Goal: Browse casually: Explore the website without a specific task or goal

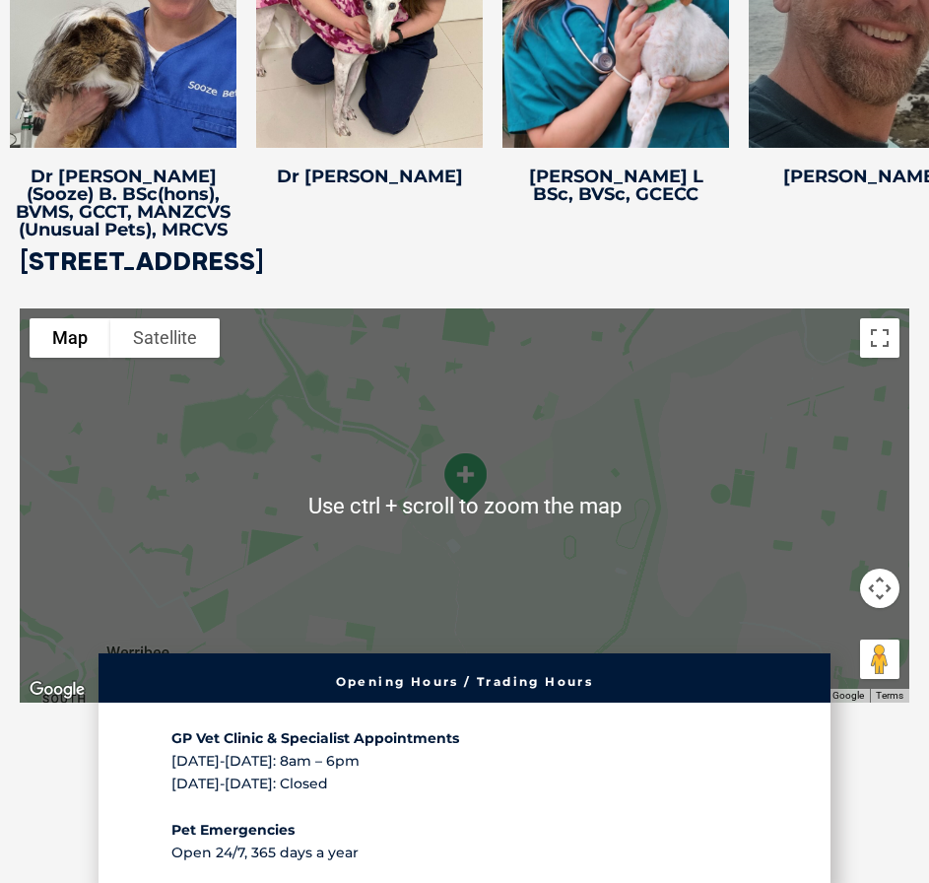
scroll to position [4139, 0]
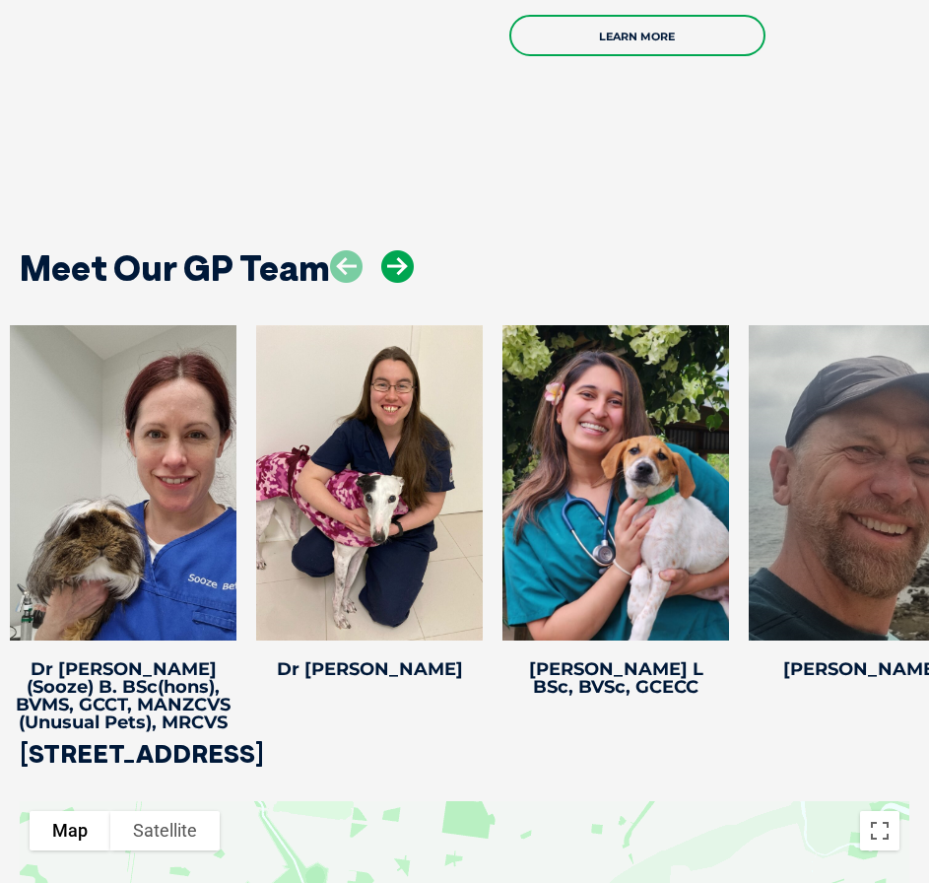
click at [381, 282] on icon at bounding box center [397, 266] width 33 height 33
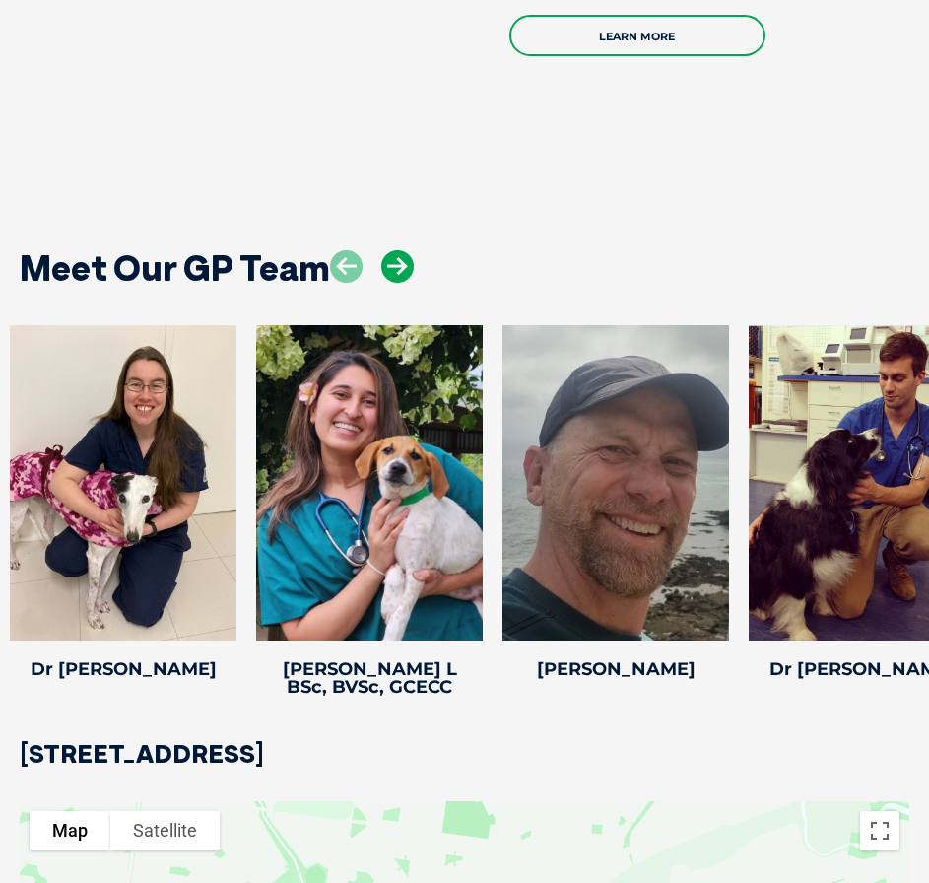
click at [381, 282] on icon at bounding box center [397, 266] width 33 height 33
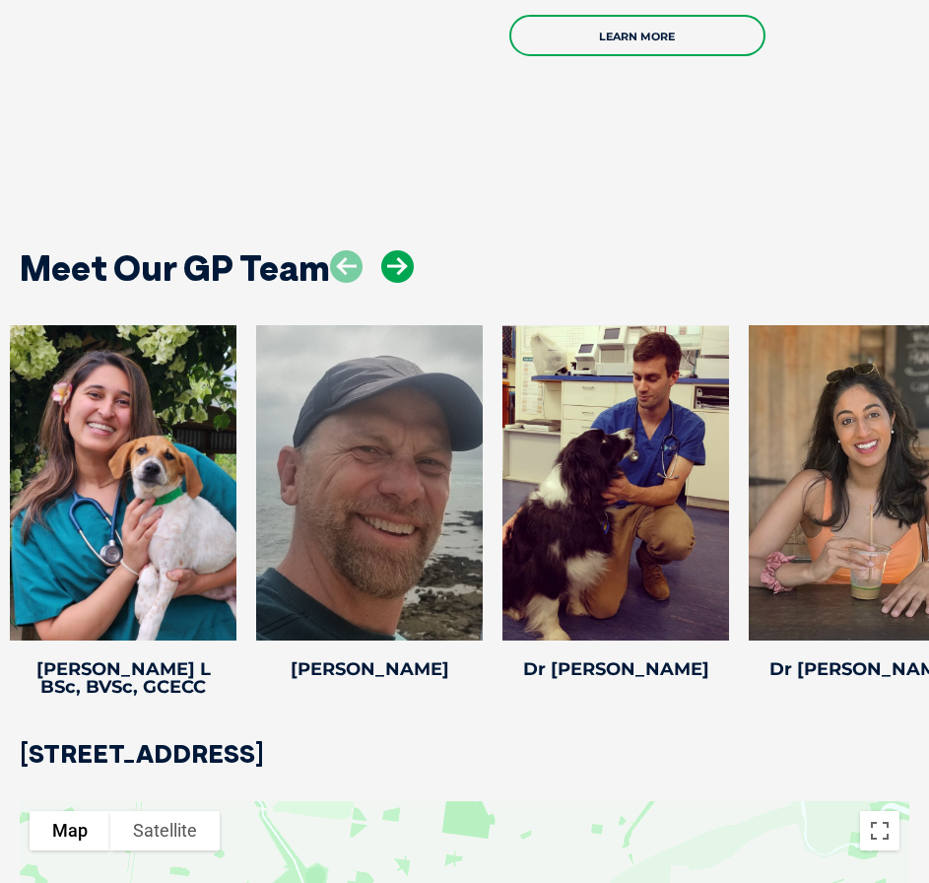
click at [381, 282] on icon at bounding box center [397, 266] width 33 height 33
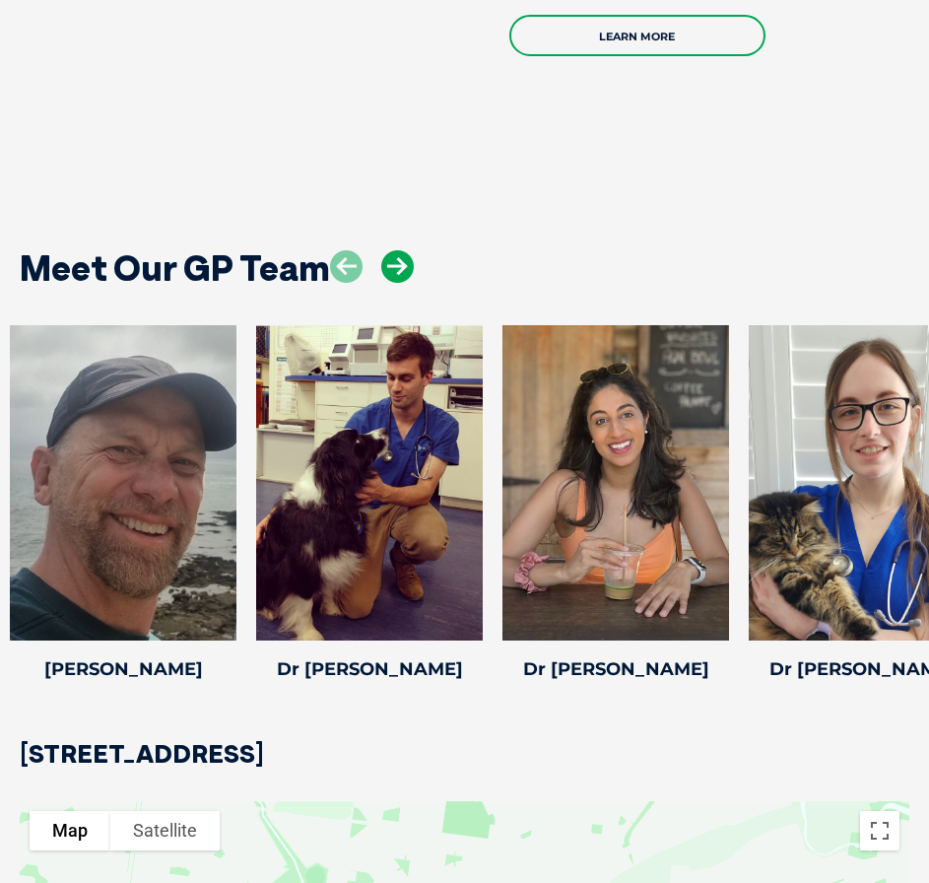
click at [381, 282] on icon at bounding box center [397, 266] width 33 height 33
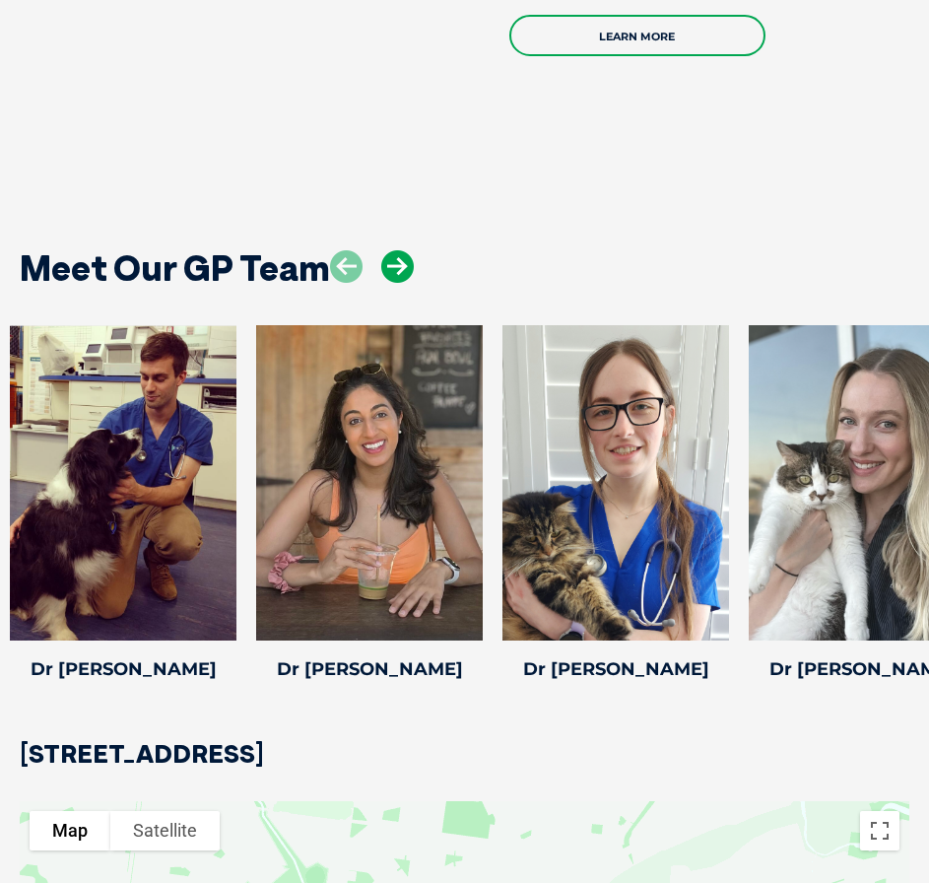
click at [385, 282] on icon at bounding box center [397, 266] width 33 height 33
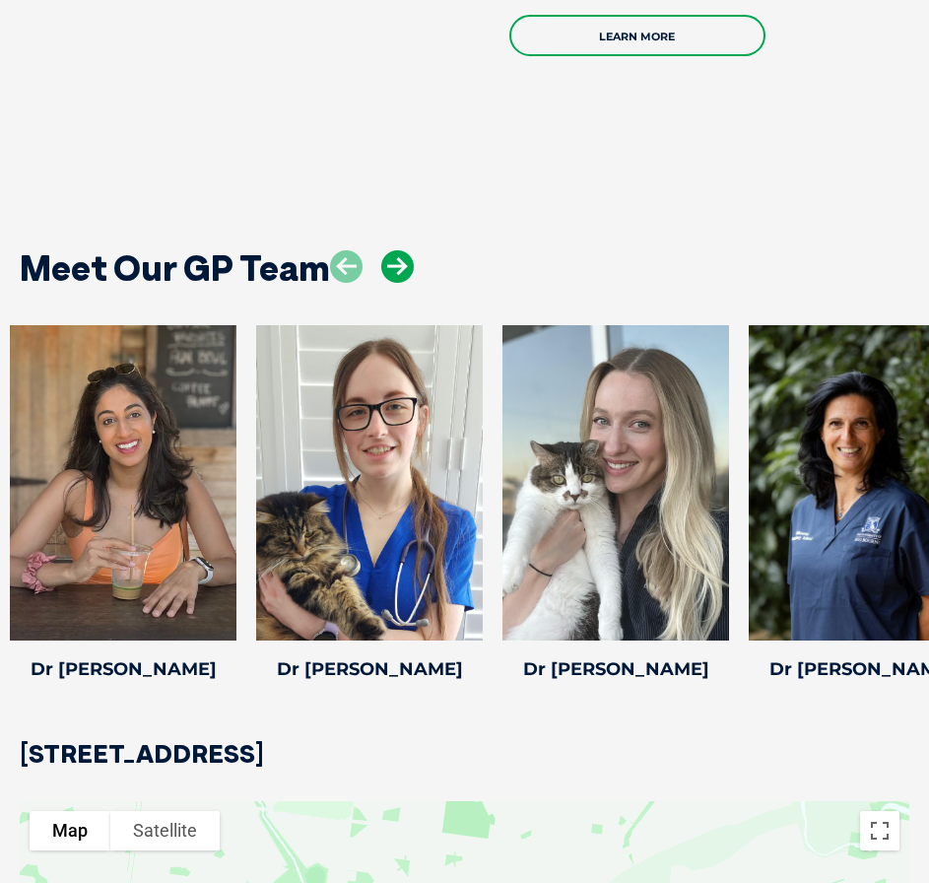
click at [385, 282] on icon at bounding box center [397, 266] width 33 height 33
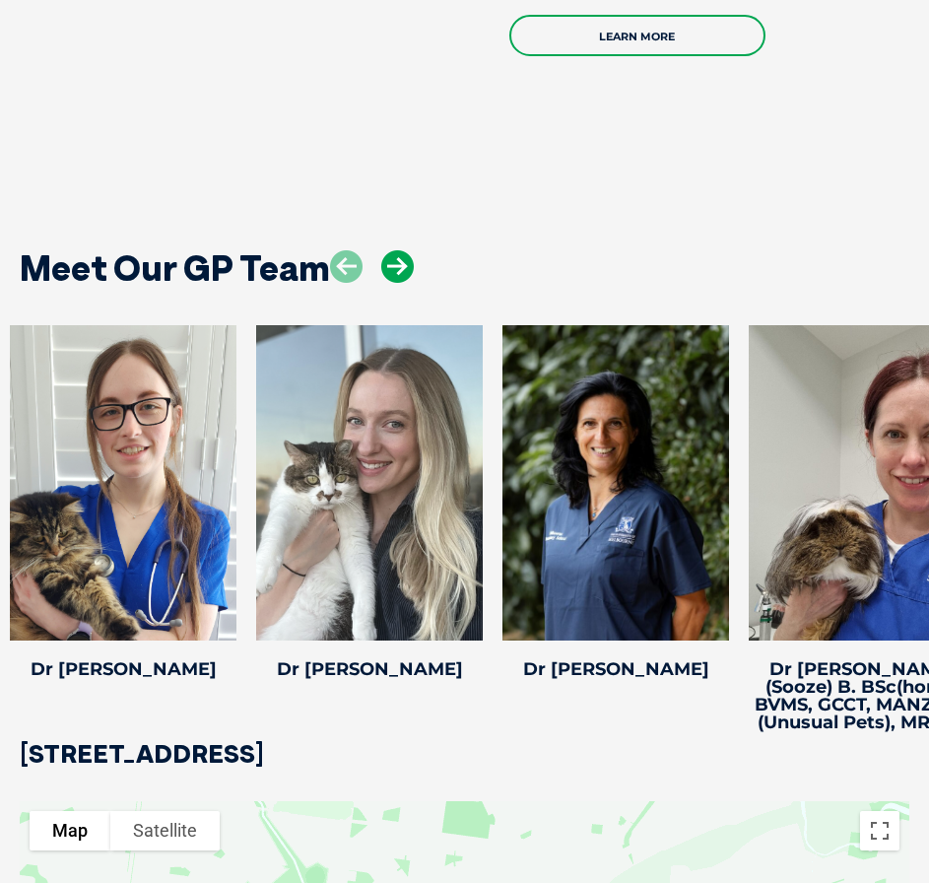
click at [385, 282] on icon at bounding box center [397, 266] width 33 height 33
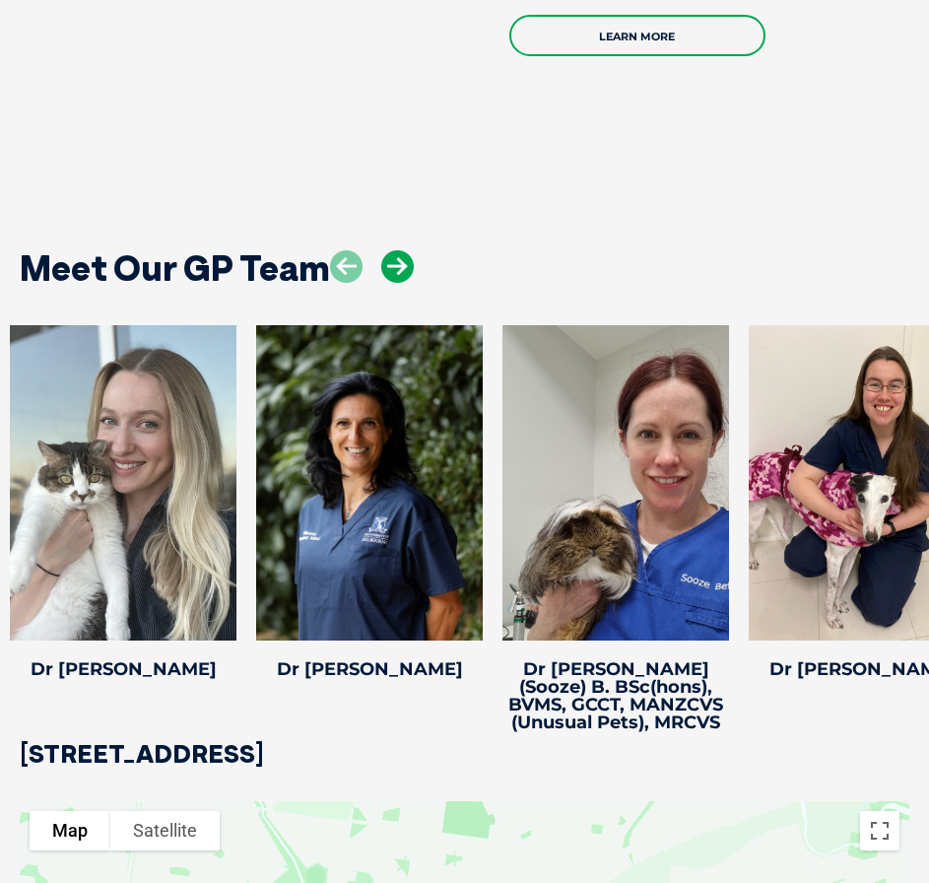
click at [403, 267] on icon at bounding box center [397, 266] width 33 height 33
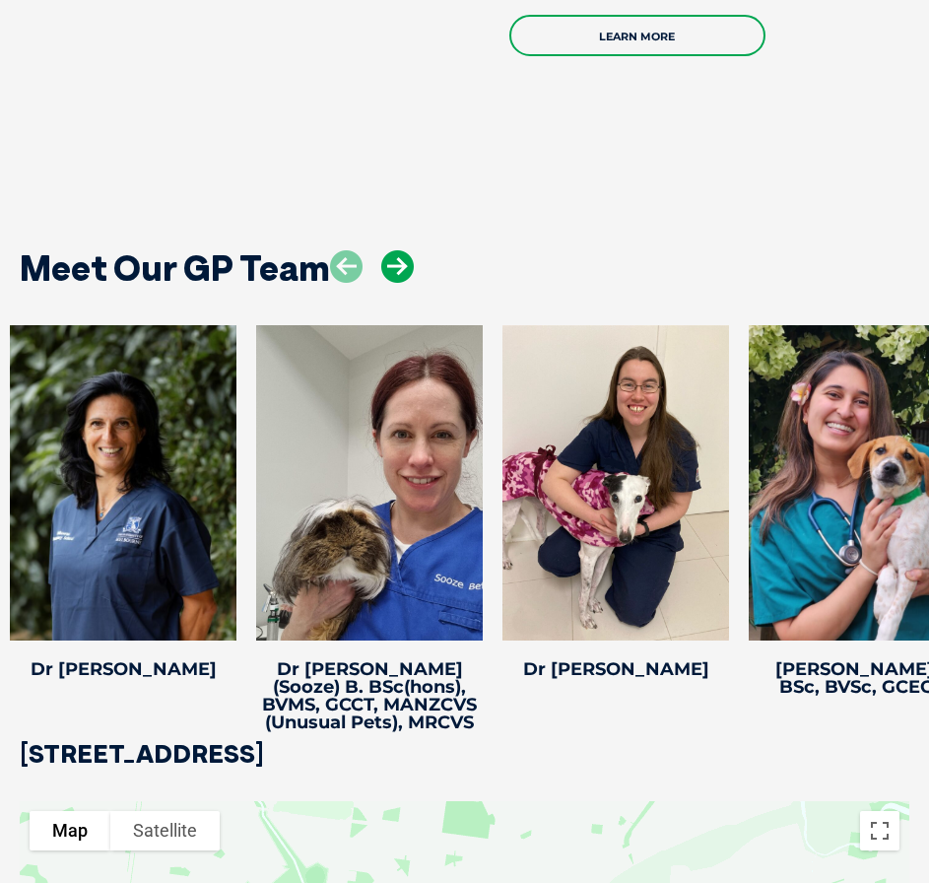
click at [403, 267] on icon at bounding box center [397, 266] width 33 height 33
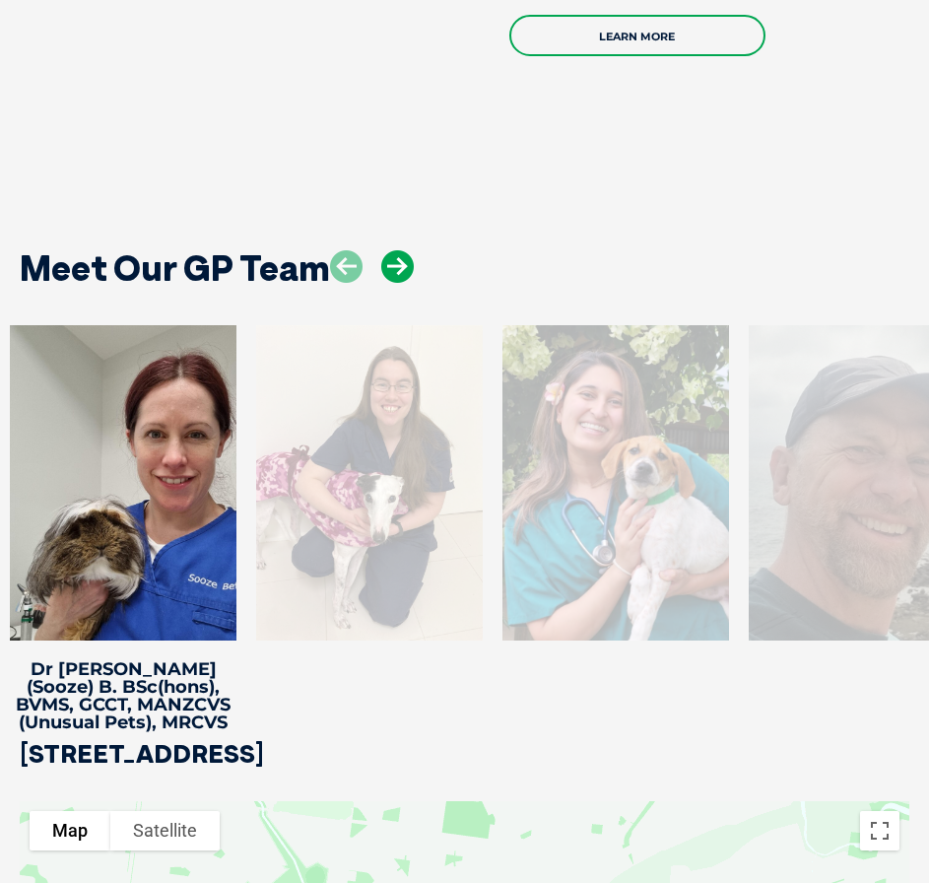
click at [403, 267] on icon at bounding box center [397, 266] width 33 height 33
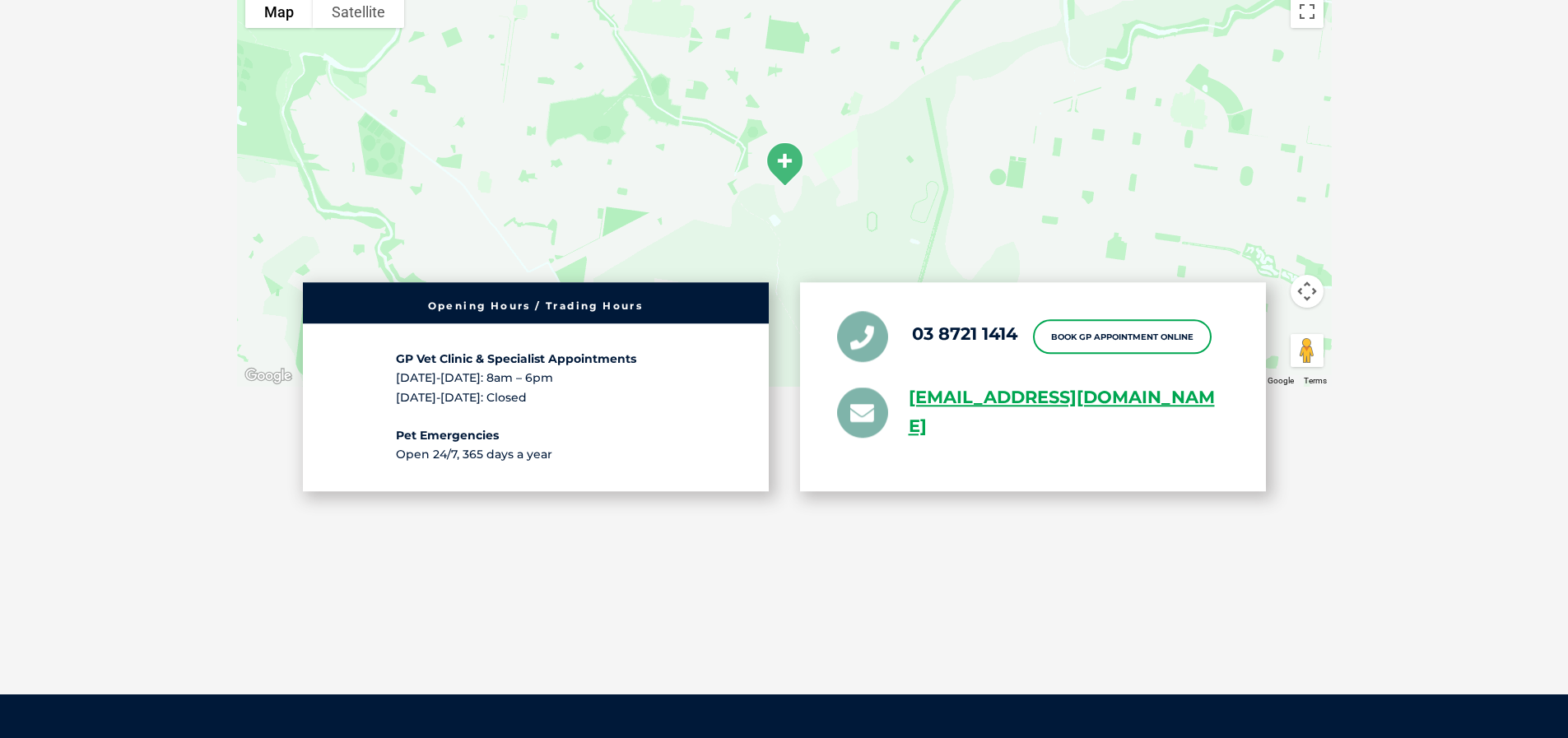
scroll to position [3291, 0]
